Goal: Task Accomplishment & Management: Manage account settings

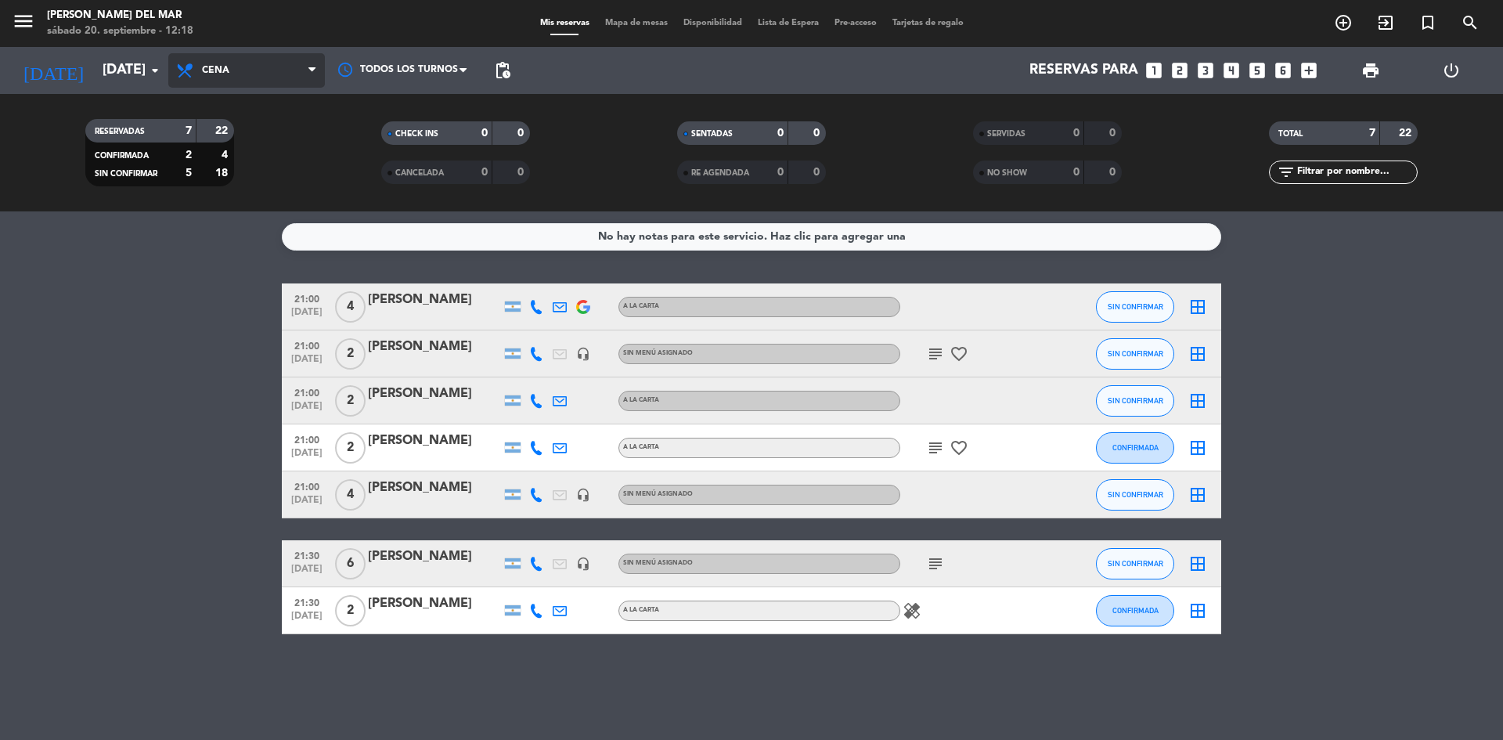
click at [208, 74] on span "Cena" at bounding box center [215, 70] width 27 height 11
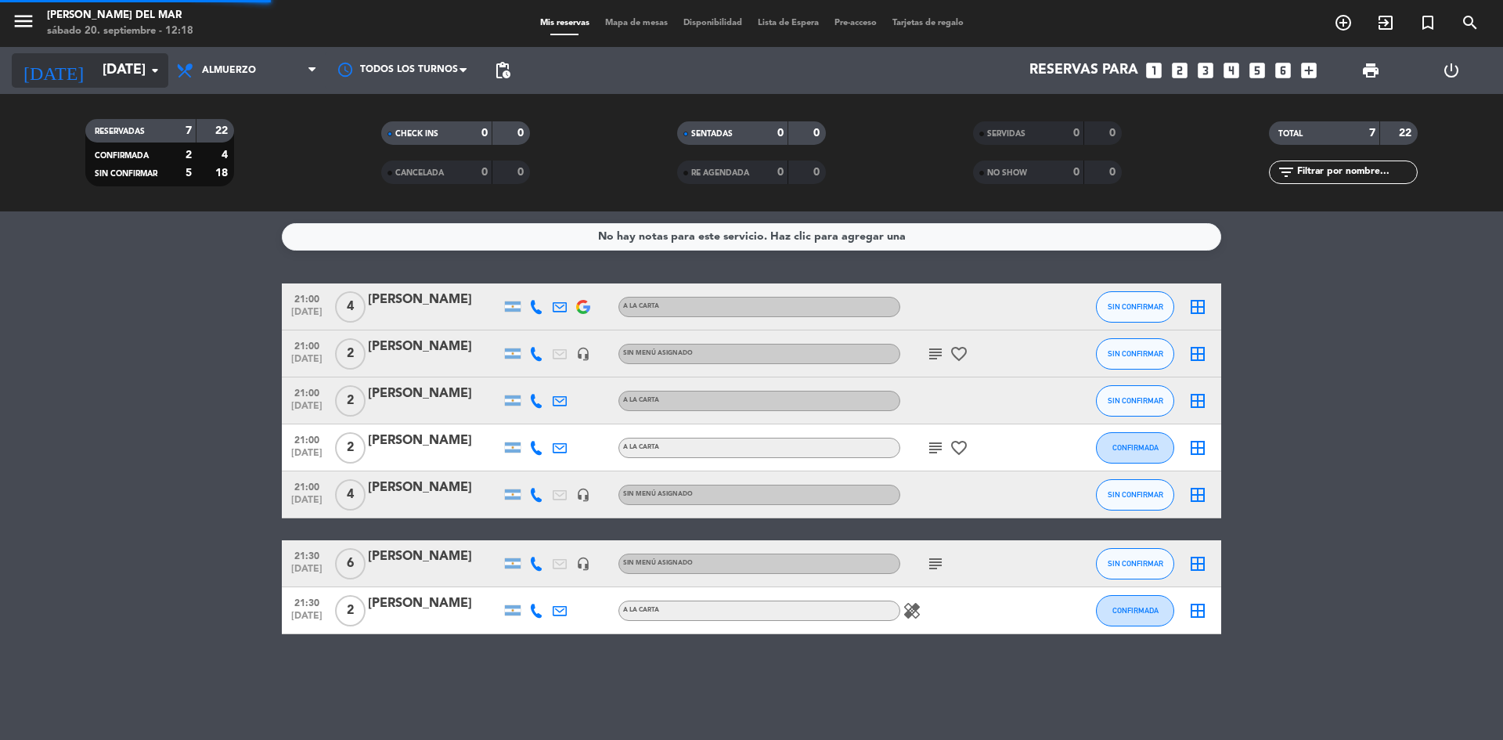
drag, startPoint x: 240, startPoint y: 171, endPoint x: 138, endPoint y: 60, distance: 150.6
click at [240, 169] on div "menu [PERSON_NAME] del [PERSON_NAME][DATE] 20. septiembre - 12:18 Mis reservas …" at bounding box center [751, 105] width 1503 height 211
click at [120, 67] on input "[DATE]" at bounding box center [186, 70] width 182 height 31
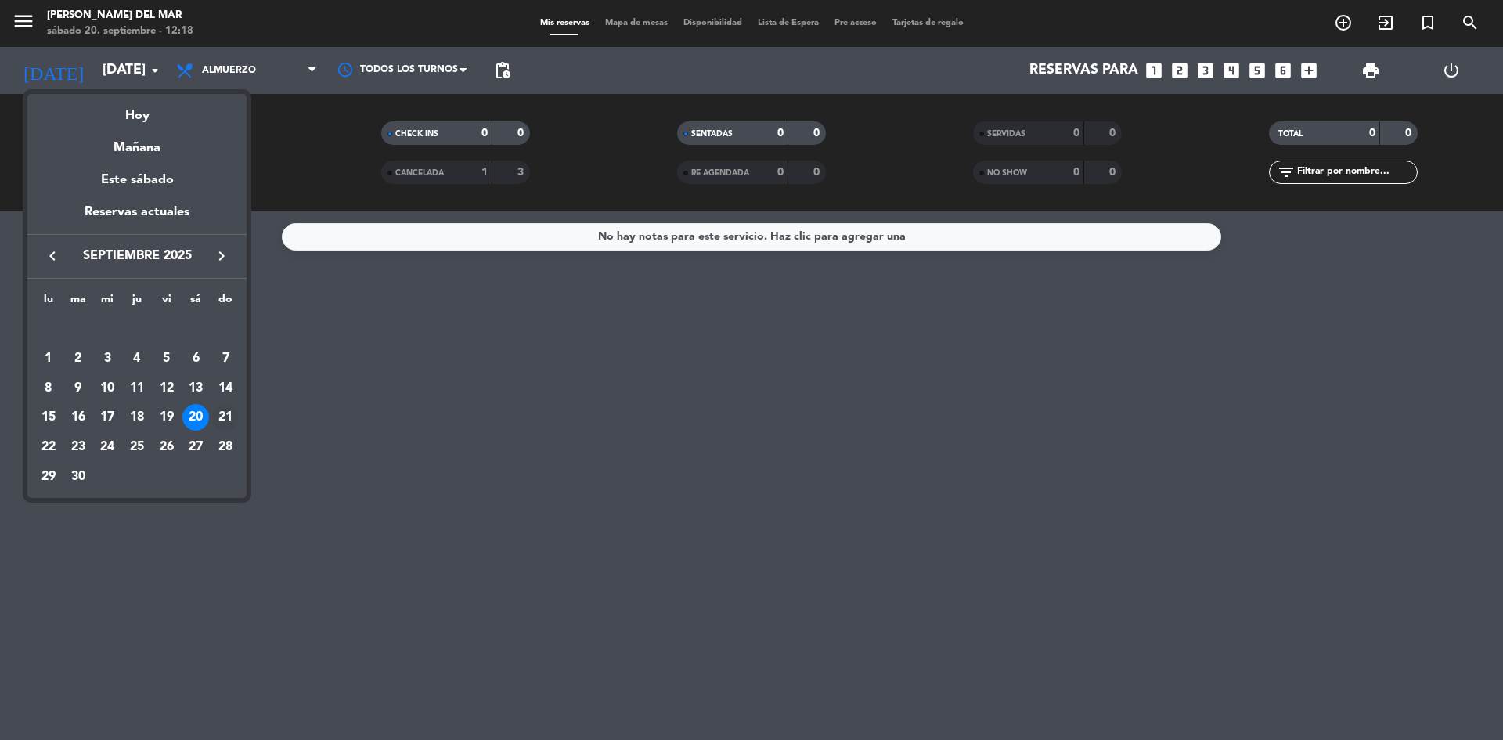
click at [225, 422] on div "21" at bounding box center [225, 417] width 27 height 27
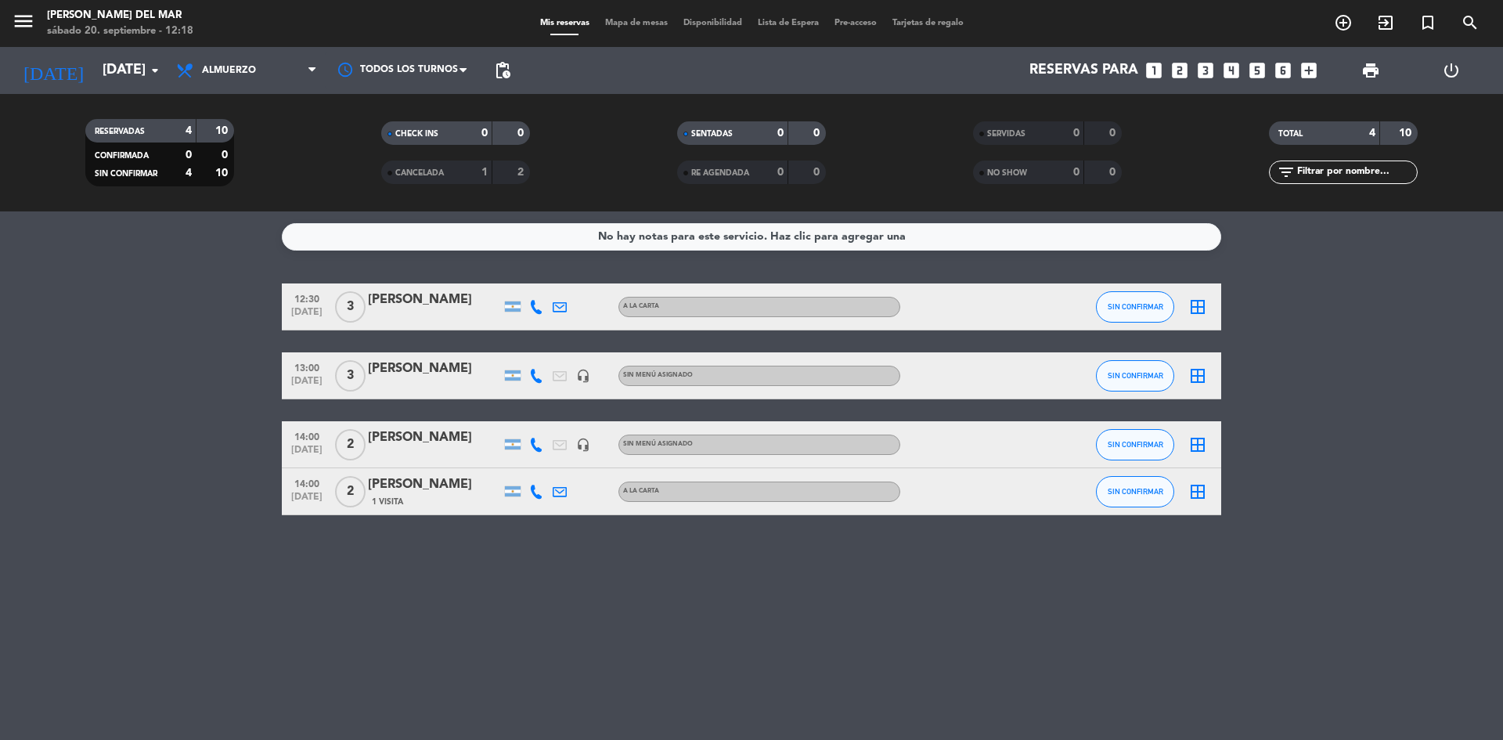
click at [408, 365] on div "[PERSON_NAME]" at bounding box center [434, 368] width 133 height 20
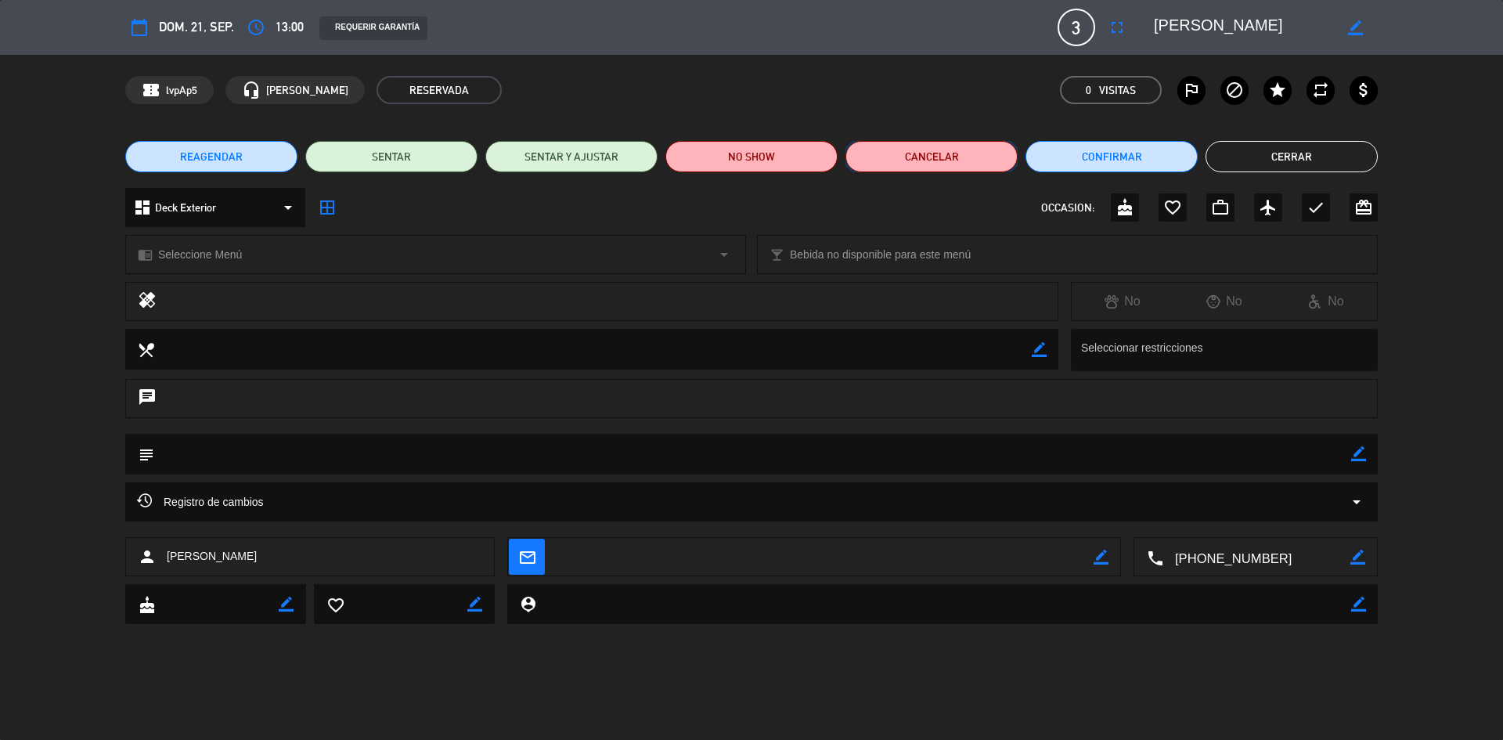
click at [908, 155] on button "Cancelar" at bounding box center [931, 156] width 172 height 31
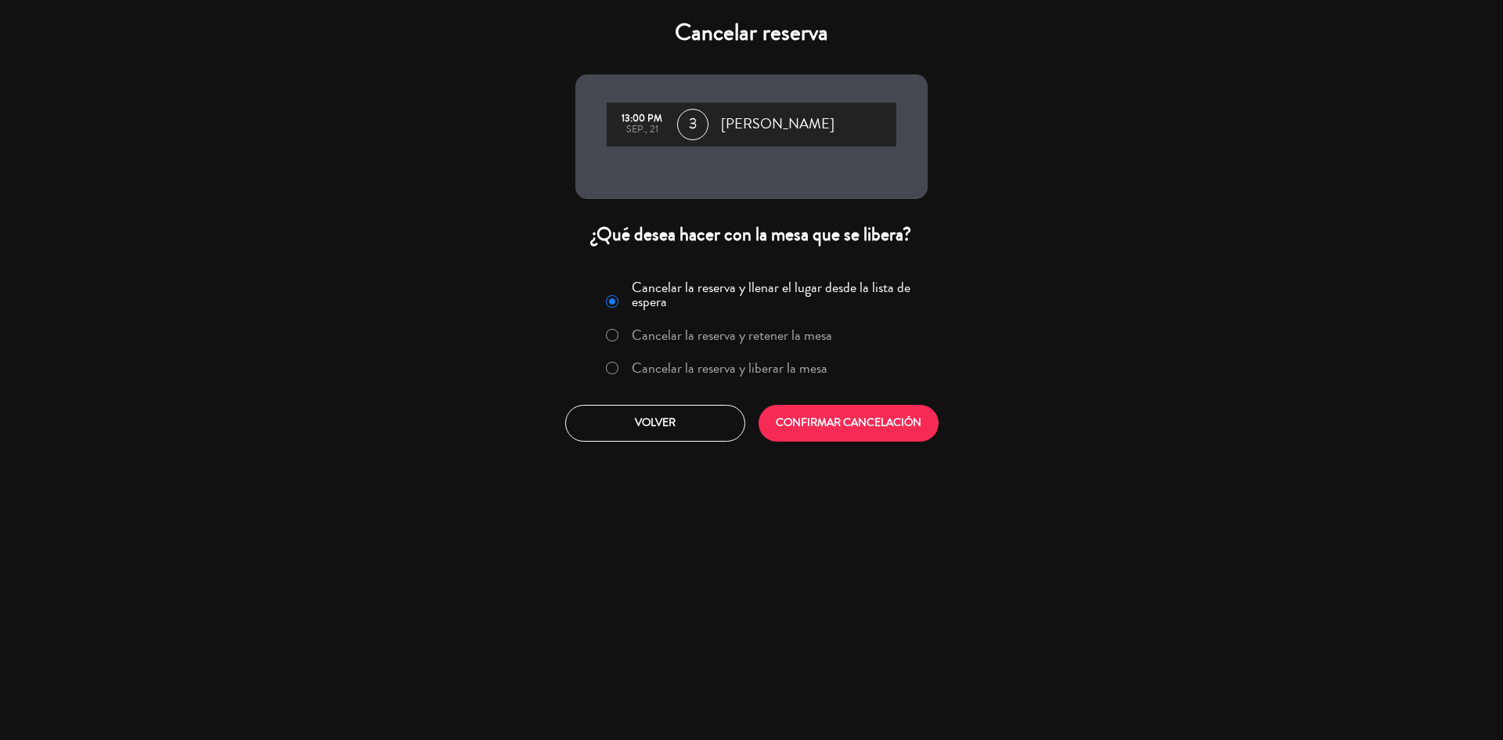
click at [716, 370] on label "Cancelar la reserva y liberar la mesa" at bounding box center [730, 368] width 196 height 14
click at [794, 437] on button "CONFIRMAR CANCELACIÓN" at bounding box center [848, 423] width 180 height 37
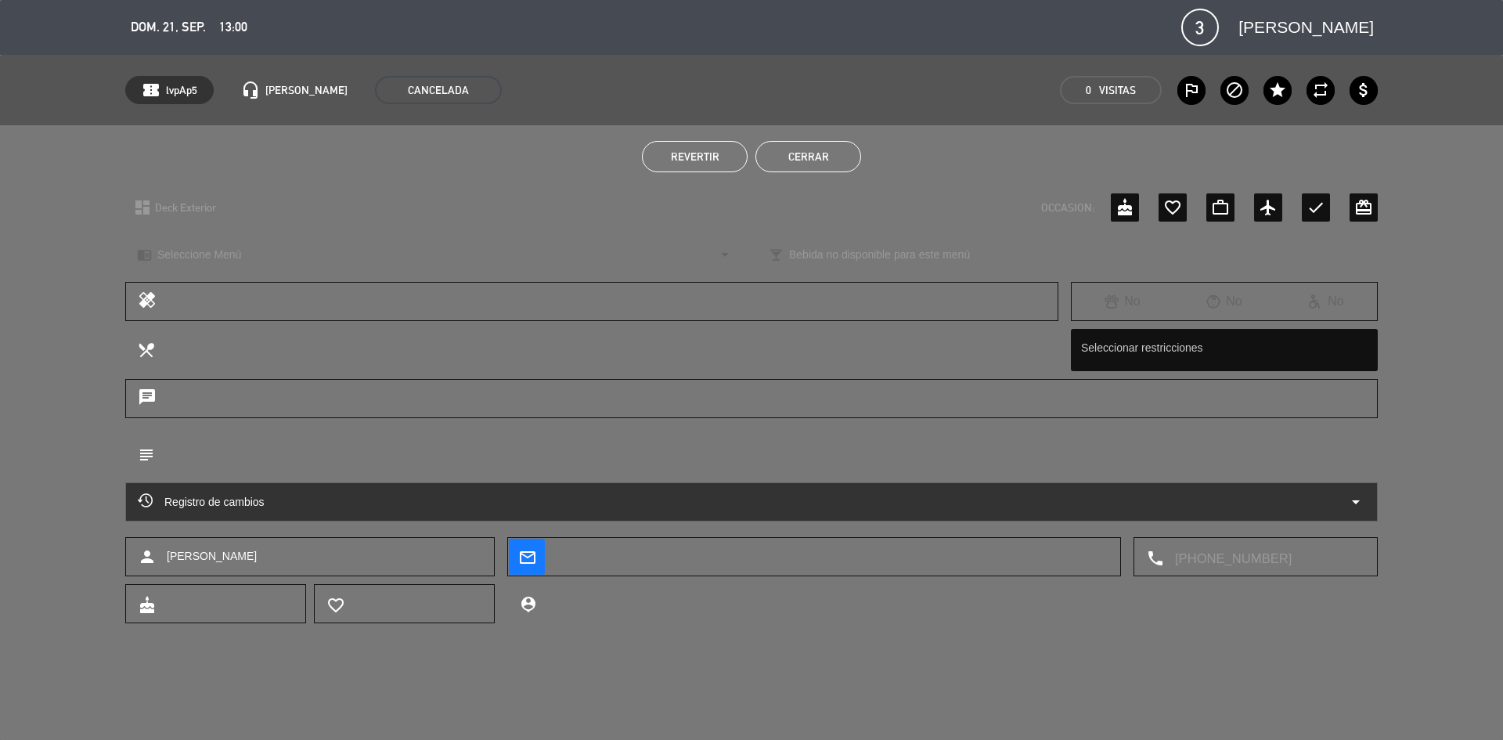
click at [825, 169] on button "Cerrar" at bounding box center [808, 156] width 106 height 31
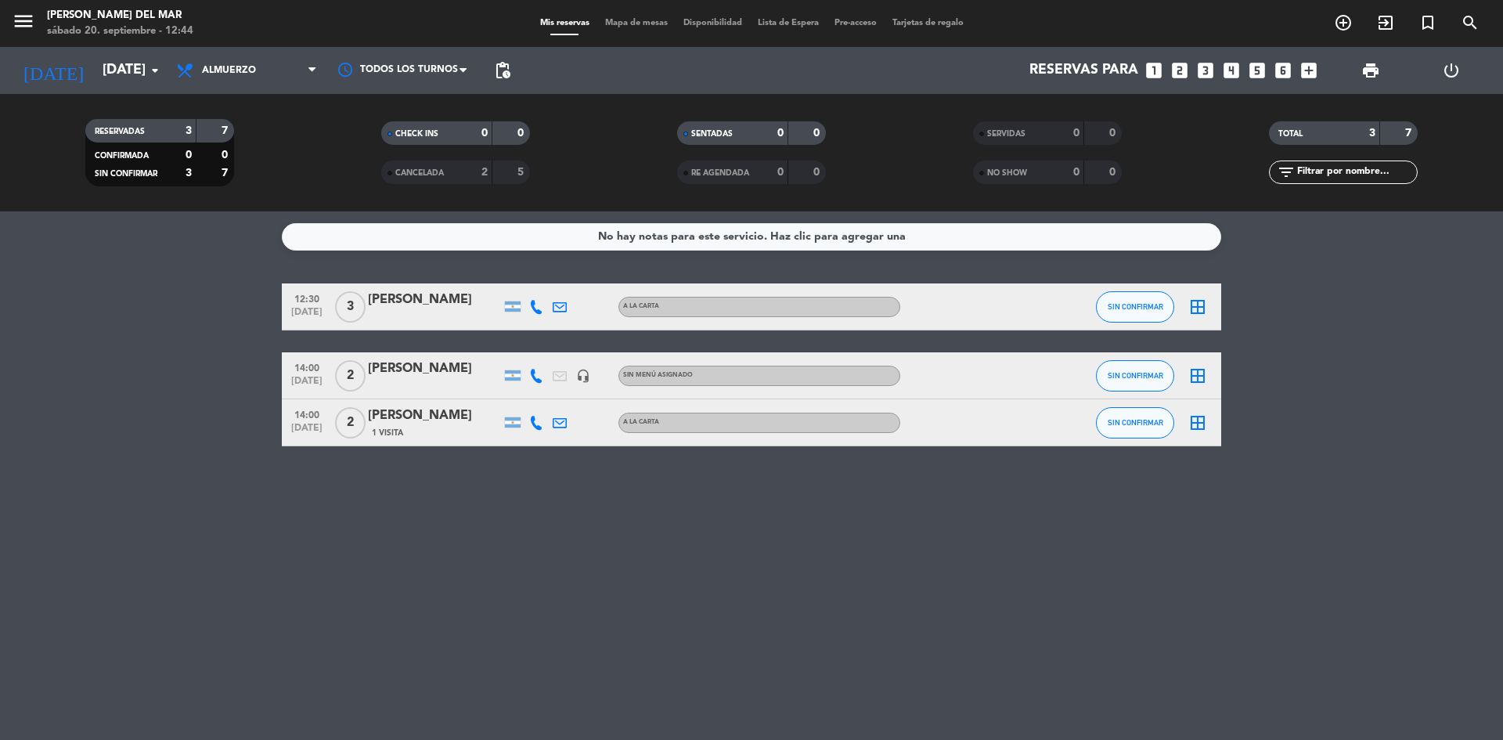
click at [100, 49] on div "[DATE] [DATE] arrow_drop_down" at bounding box center [90, 70] width 157 height 47
click at [99, 73] on input "[DATE]" at bounding box center [186, 70] width 182 height 31
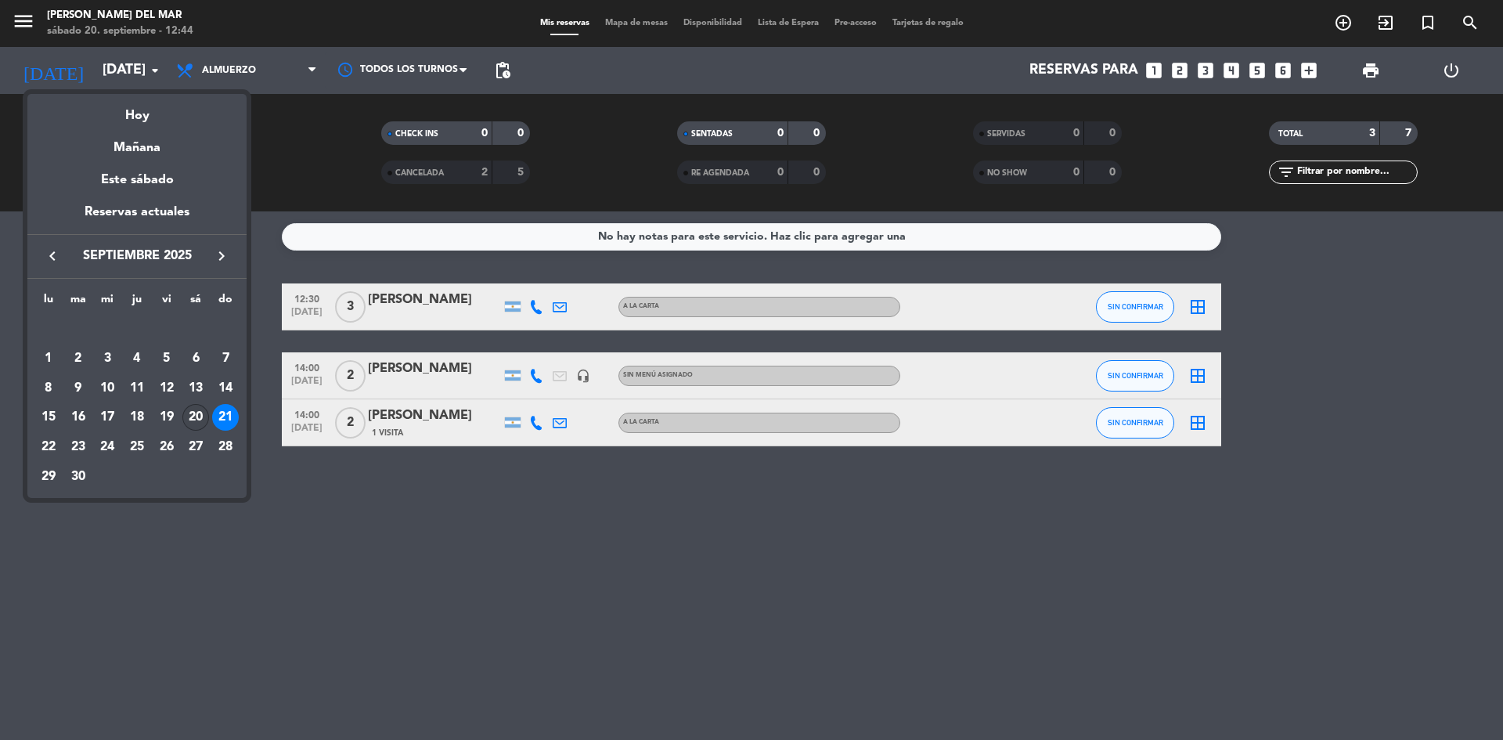
click at [200, 415] on div "20" at bounding box center [195, 417] width 27 height 27
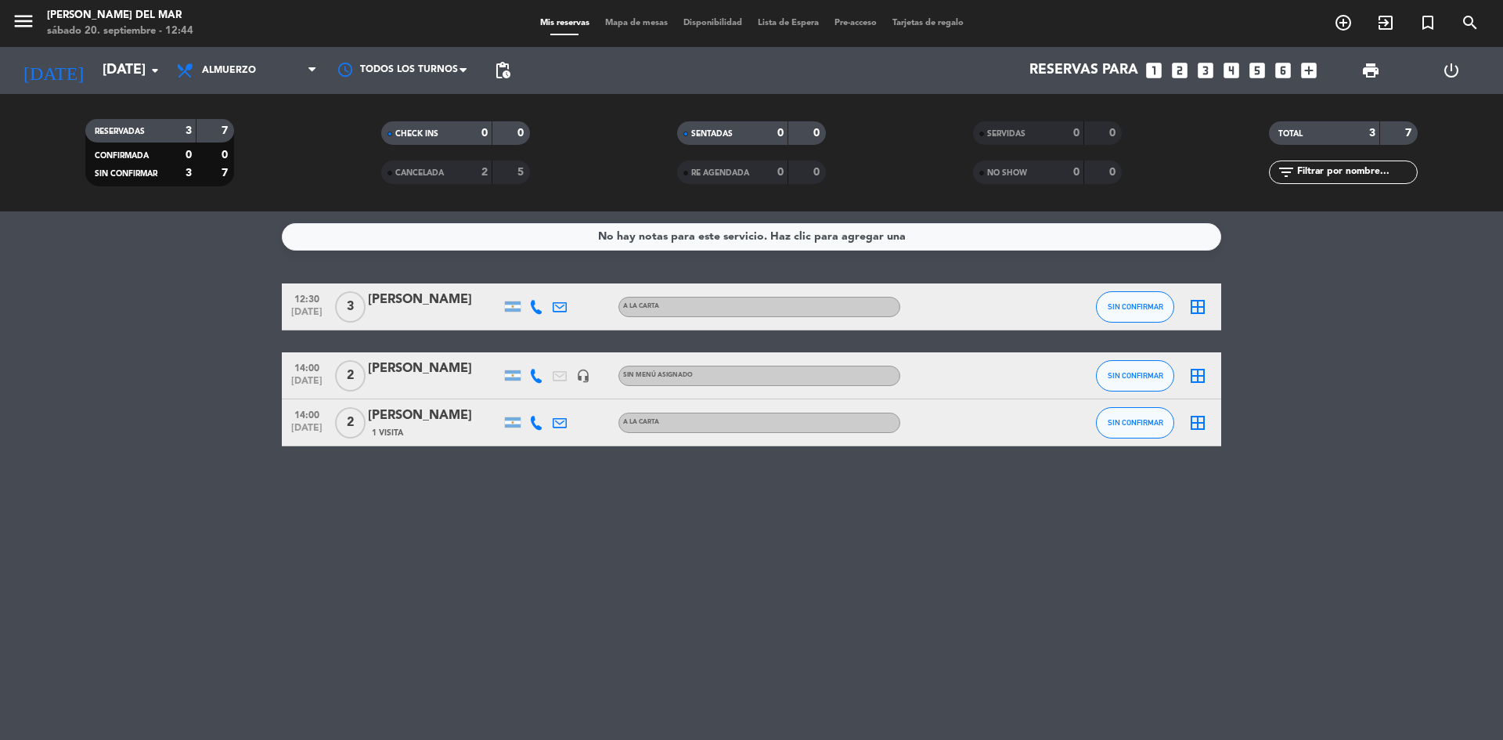
type input "[DATE]"
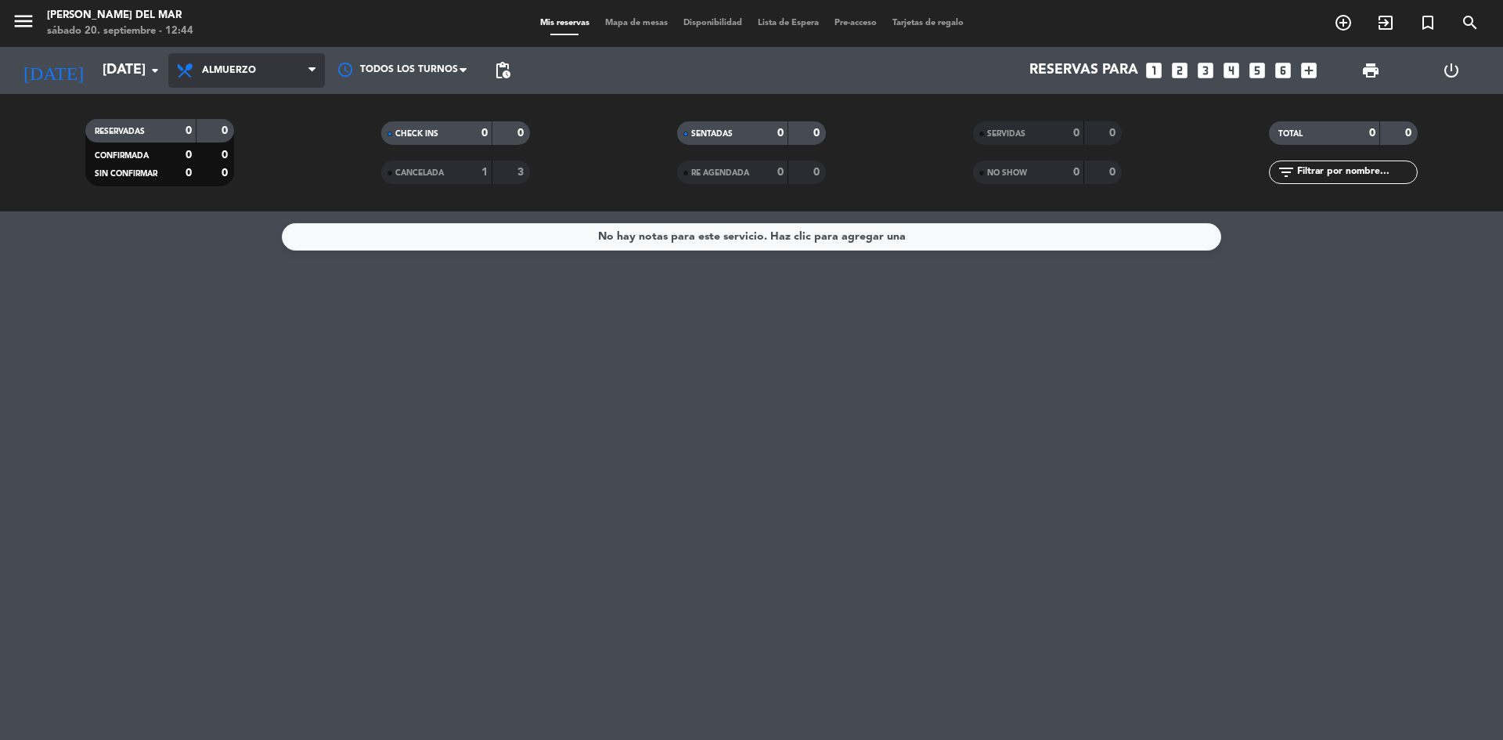
click at [290, 62] on span "Almuerzo" at bounding box center [246, 70] width 157 height 34
click at [289, 203] on div "menu [PERSON_NAME] del [PERSON_NAME][DATE] 20. septiembre - 12:45 Mis reservas …" at bounding box center [751, 105] width 1503 height 211
